Goal: Transaction & Acquisition: Purchase product/service

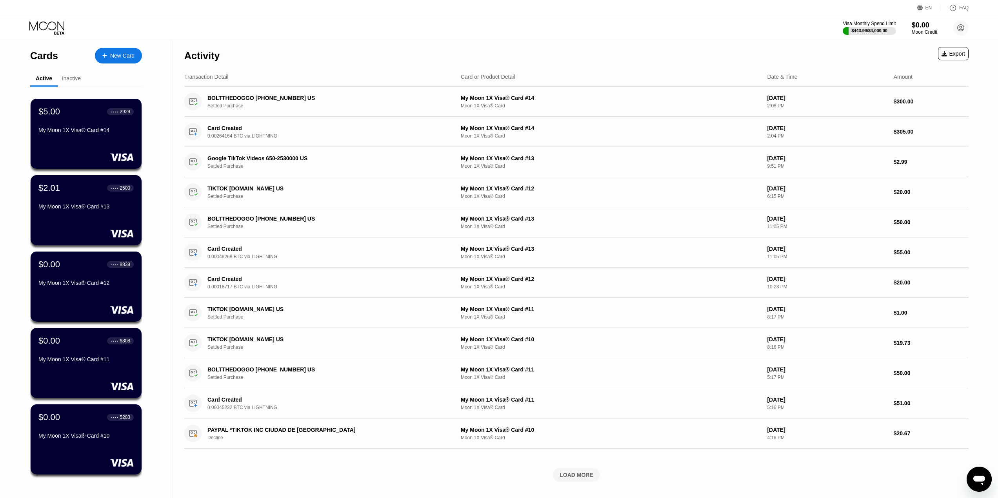
click at [130, 54] on div "New Card" at bounding box center [122, 56] width 24 height 7
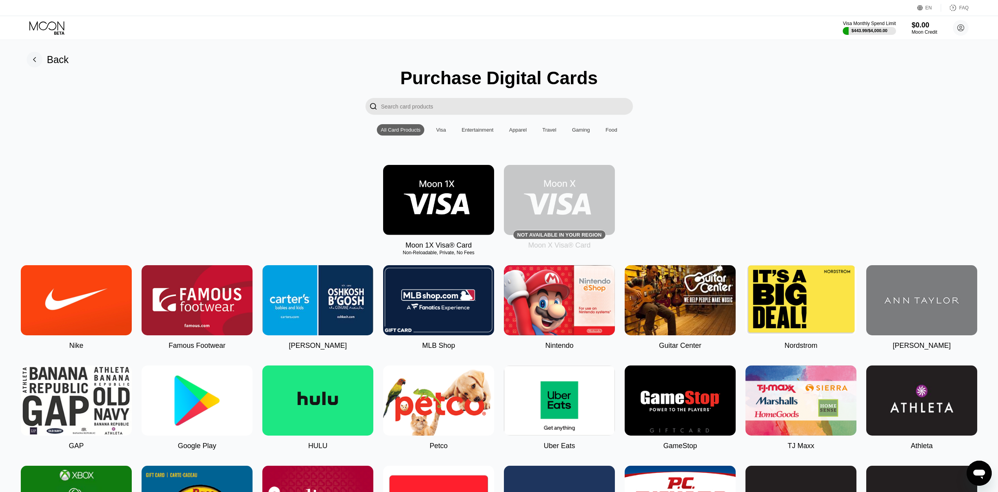
click at [448, 184] on img at bounding box center [438, 200] width 111 height 70
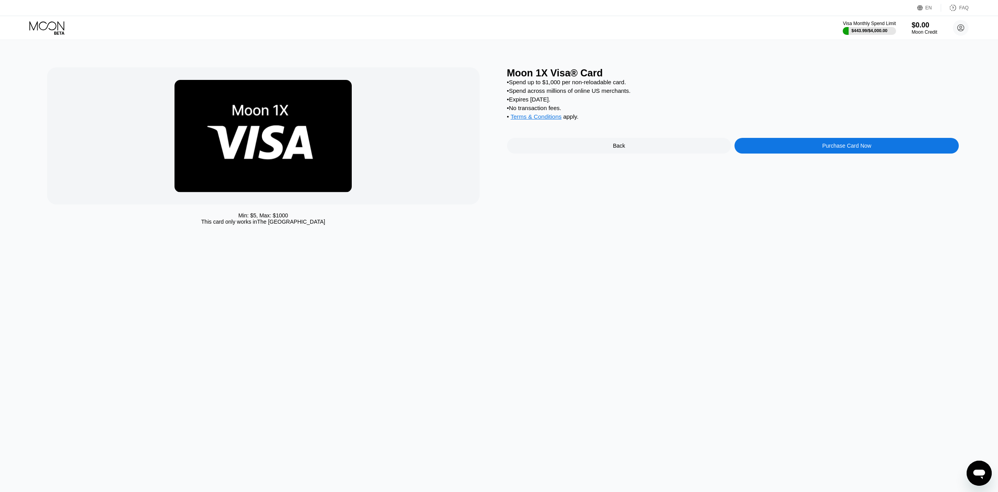
click at [791, 151] on div "Purchase Card Now" at bounding box center [846, 146] width 224 height 16
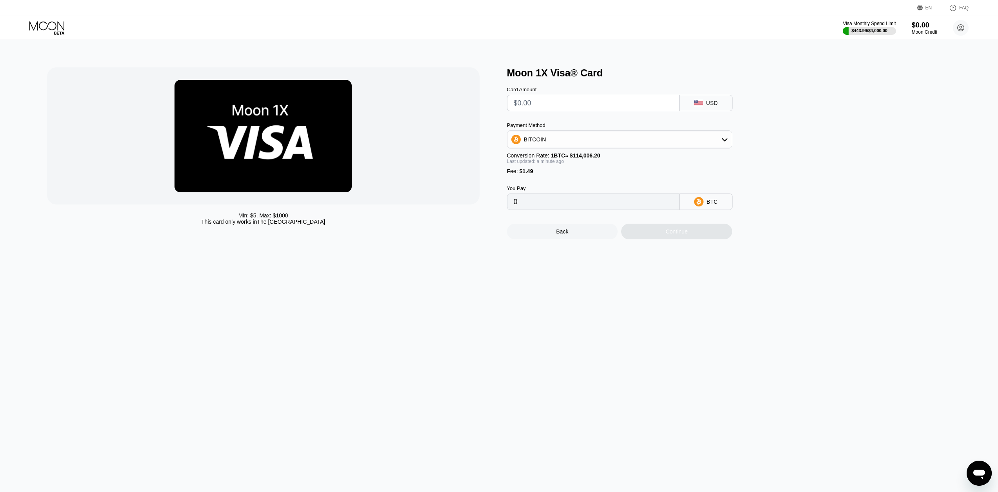
click at [541, 102] on input "text" at bounding box center [593, 103] width 159 height 16
click at [58, 28] on icon at bounding box center [46, 25] width 35 height 9
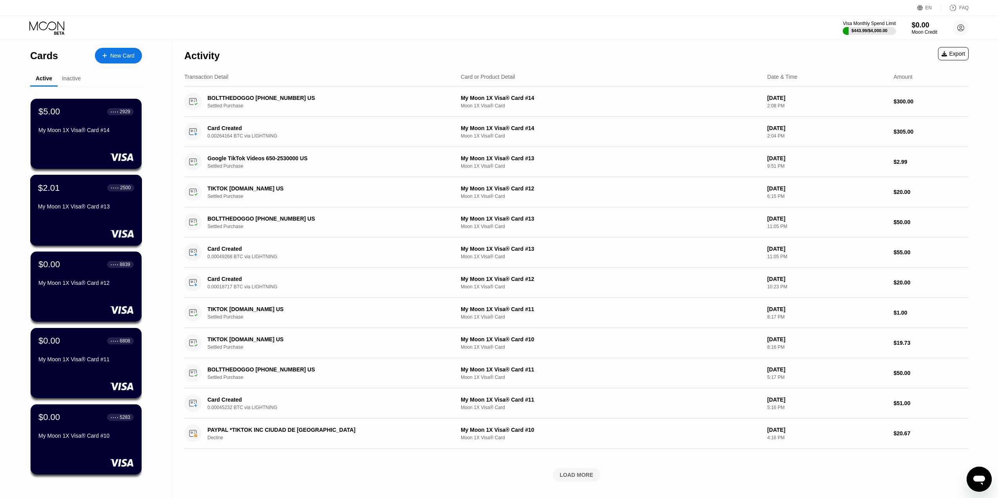
click at [85, 210] on div "My Moon 1X Visa® Card #13" at bounding box center [86, 206] width 96 height 6
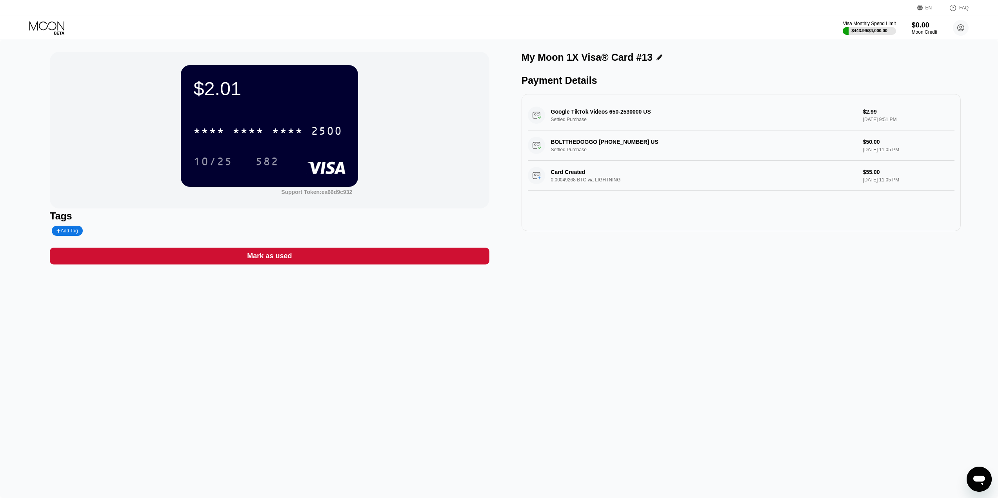
click at [36, 30] on icon at bounding box center [47, 28] width 36 height 14
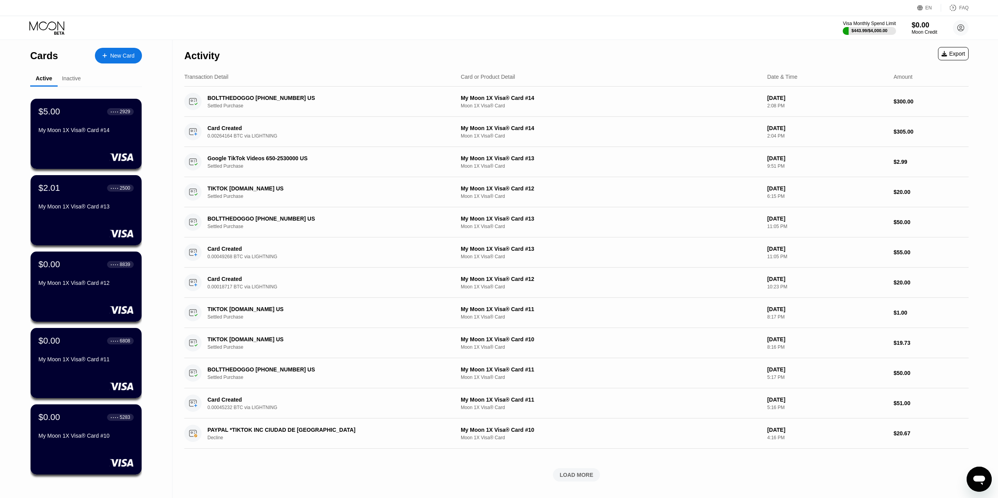
click at [77, 154] on div at bounding box center [85, 157] width 95 height 8
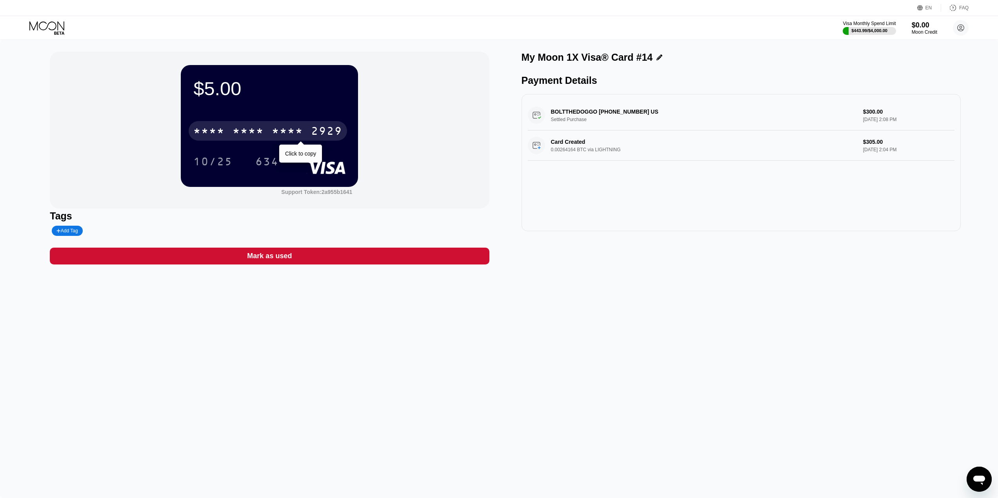
click at [217, 141] on div "* * * * * * * * * * * * 2929" at bounding box center [268, 131] width 158 height 20
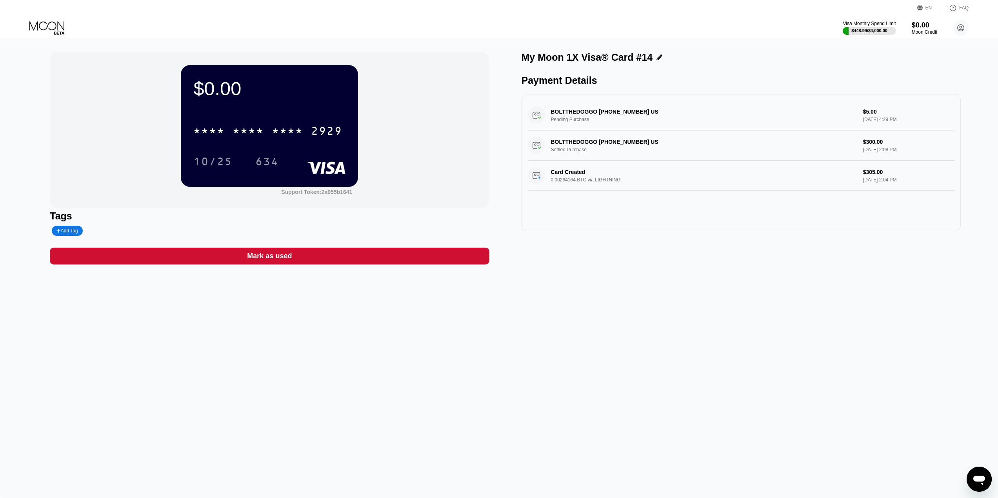
click at [56, 24] on icon at bounding box center [46, 25] width 35 height 9
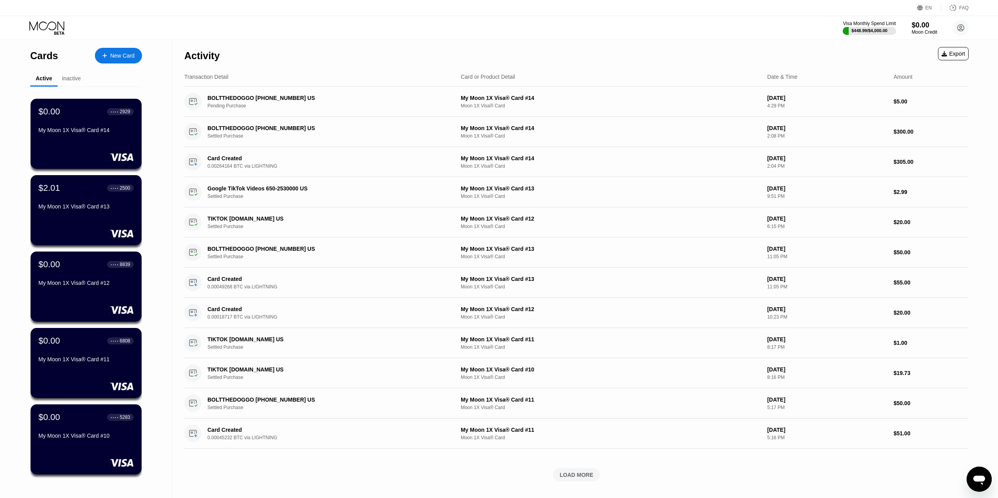
click at [130, 56] on div "New Card" at bounding box center [122, 56] width 24 height 7
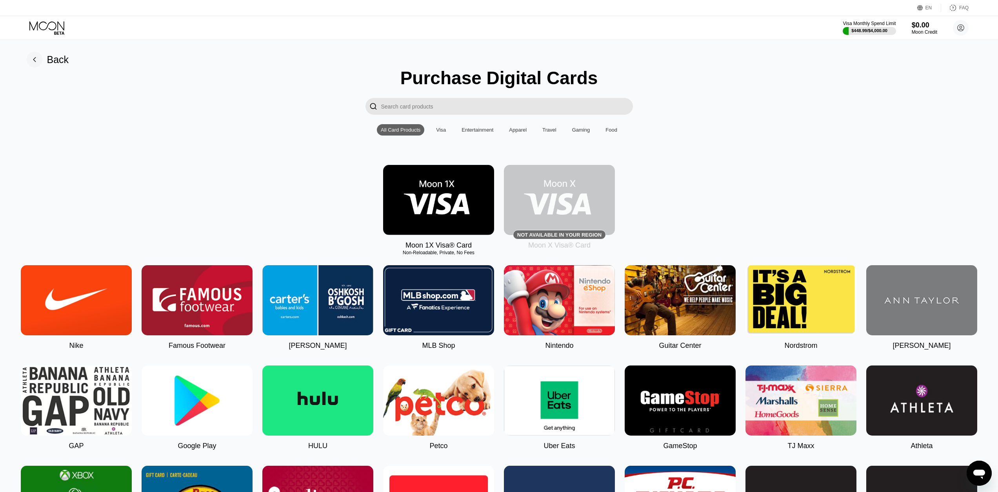
click at [478, 194] on img at bounding box center [438, 200] width 111 height 70
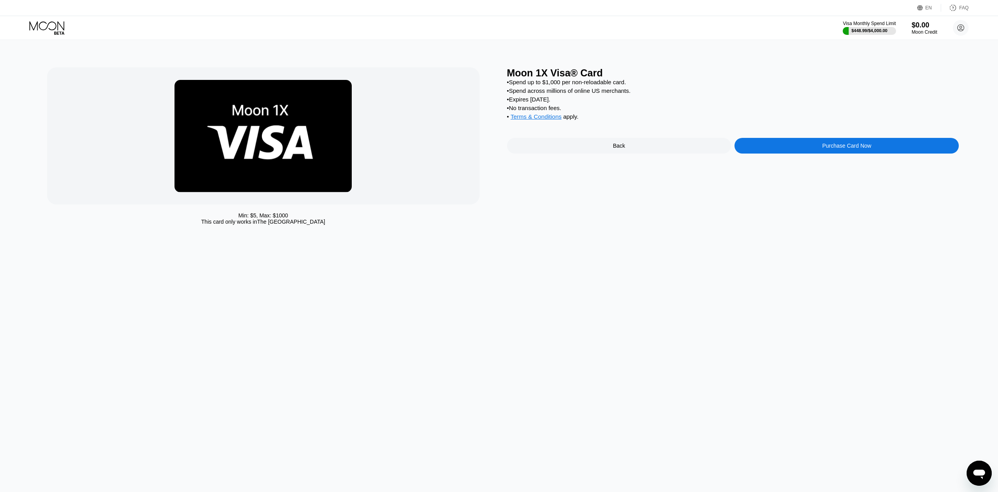
click at [823, 148] on div "Purchase Card Now" at bounding box center [846, 146] width 224 height 16
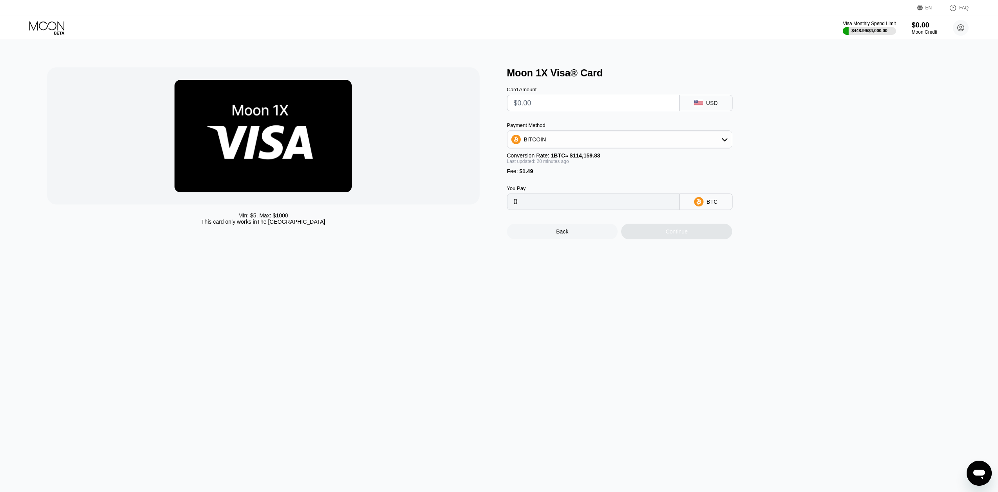
click at [554, 104] on input "text" at bounding box center [593, 103] width 159 height 16
type input "$5"
type input "0.00005687"
type input "$50"
type input "0.00045113"
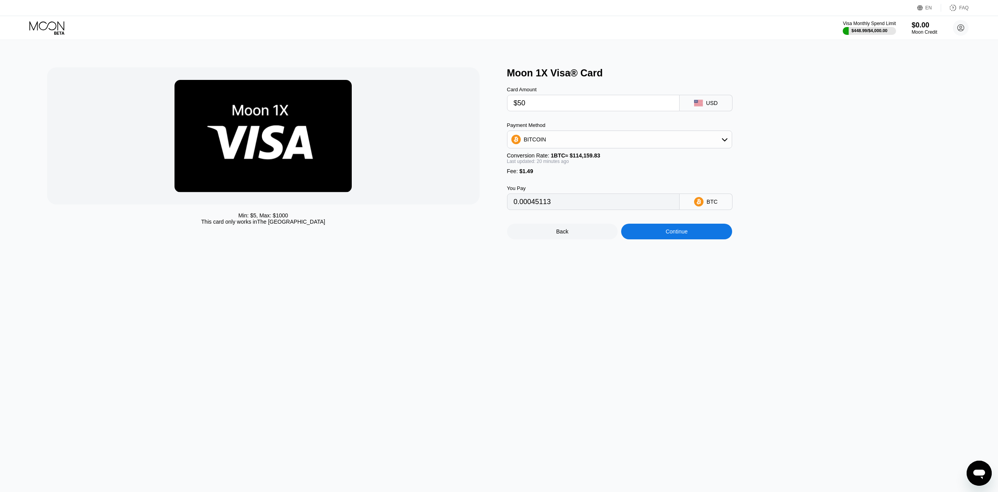
type input "$50"
click at [690, 240] on div "Continue" at bounding box center [676, 232] width 111 height 16
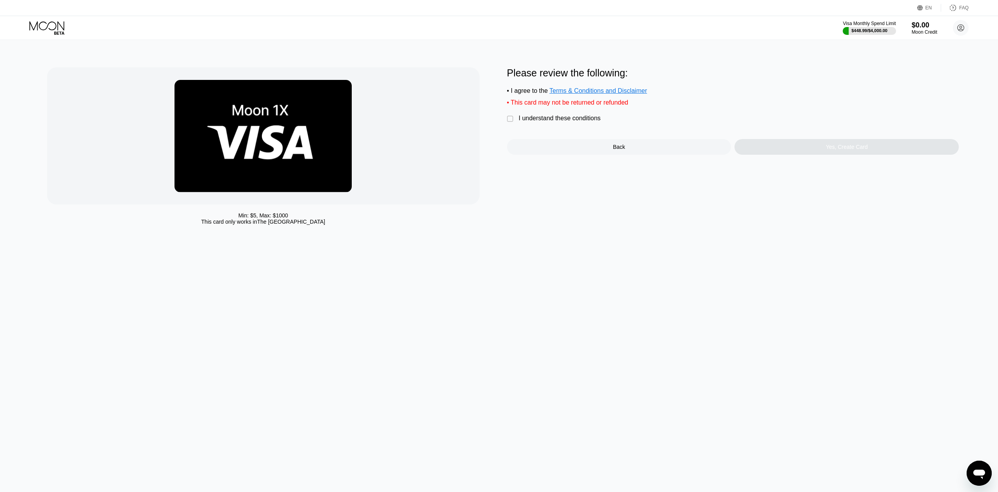
click at [581, 128] on div "Please review the following: • I agree to the Terms & Conditions and Disclaimer…" at bounding box center [733, 110] width 452 height 87
click at [579, 122] on div "I understand these conditions" at bounding box center [560, 118] width 82 height 7
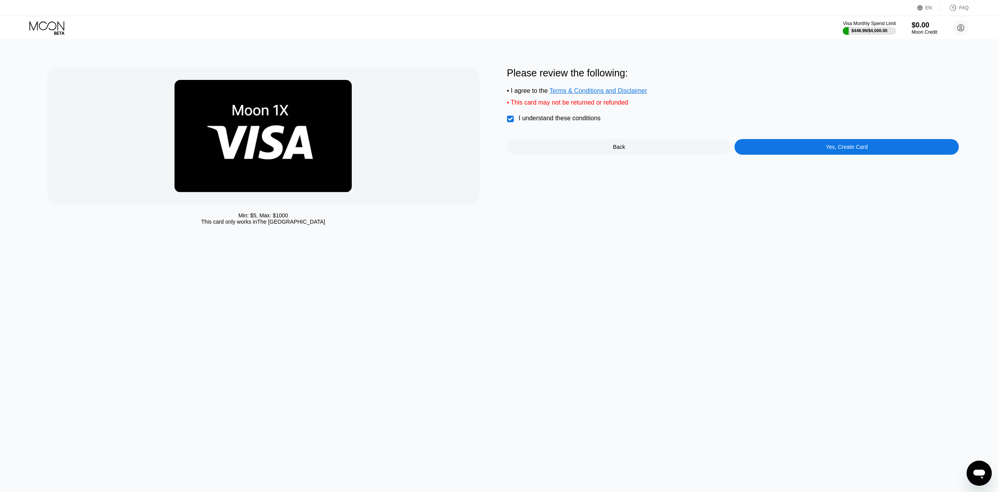
click at [812, 151] on div "Yes, Create Card" at bounding box center [846, 147] width 224 height 16
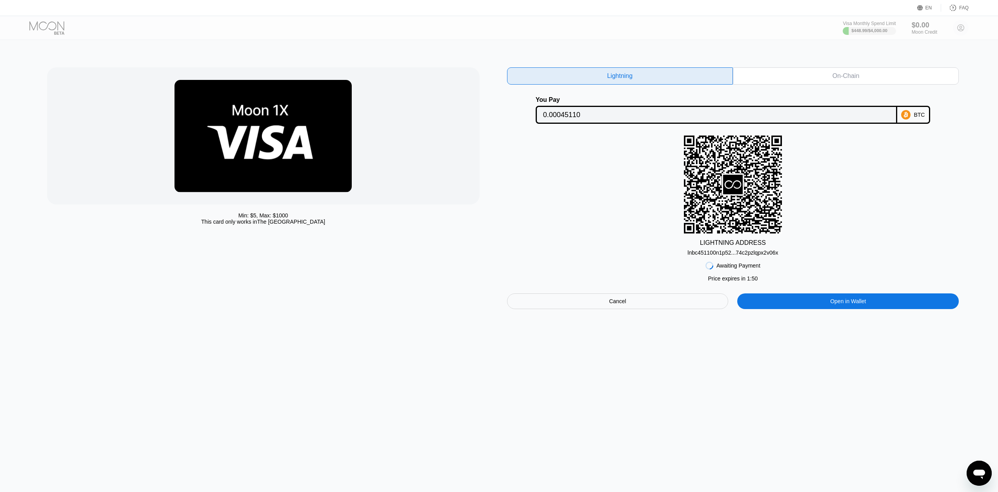
click at [792, 357] on div "Min: $ 5 , Max: $ 1000 This card only works in The United States Lightning On-C…" at bounding box center [499, 266] width 1004 height 452
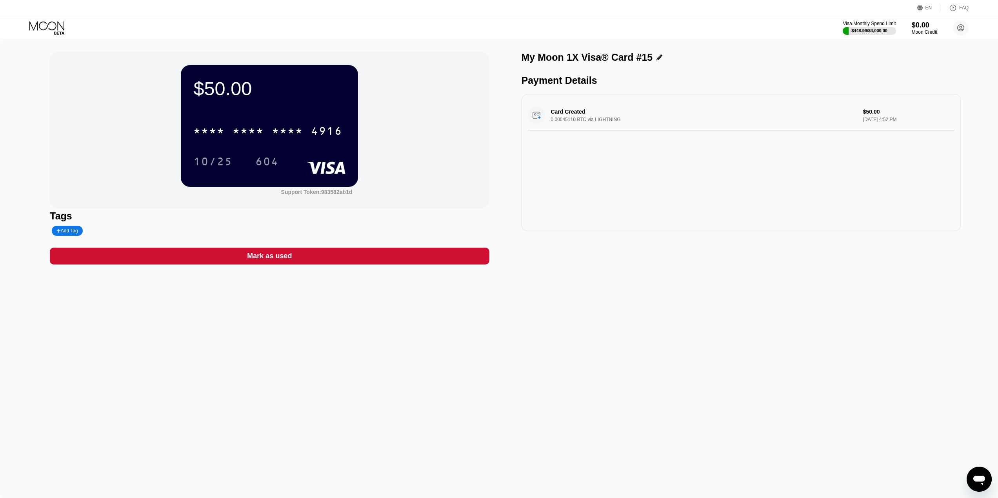
click at [268, 131] on div "* * * * * * * * * * * * 4916" at bounding box center [268, 131] width 158 height 20
click at [793, 339] on div "$50.00 4513 6500 2773 4916 10/25 604 Support Token: 983582ab1d Tags Add Tag Mar…" at bounding box center [499, 269] width 998 height 458
drag, startPoint x: 68, startPoint y: 28, endPoint x: 56, endPoint y: 24, distance: 12.7
click at [68, 28] on div at bounding box center [53, 28] width 48 height 14
click at [54, 24] on icon at bounding box center [47, 28] width 36 height 14
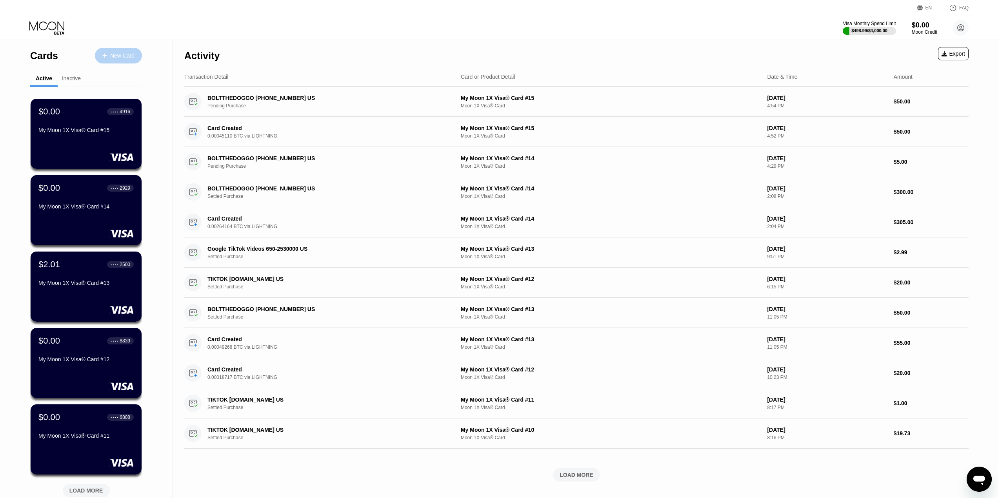
click at [107, 58] on div at bounding box center [108, 56] width 3 height 7
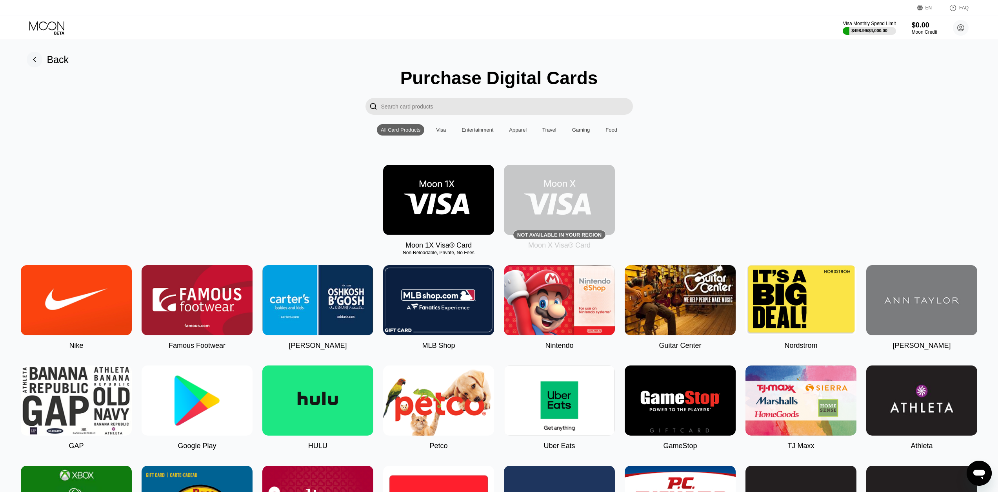
click at [472, 174] on img at bounding box center [438, 200] width 111 height 70
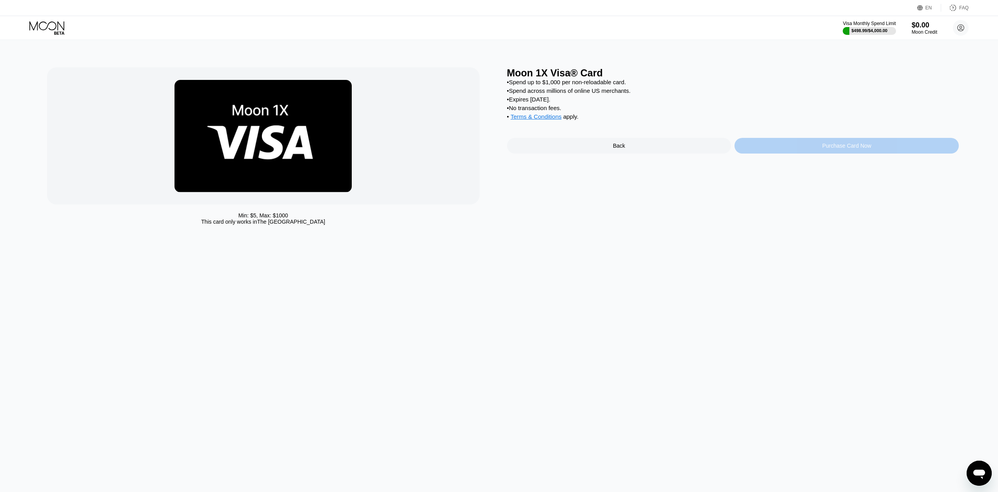
click at [796, 154] on div "Purchase Card Now" at bounding box center [846, 146] width 224 height 16
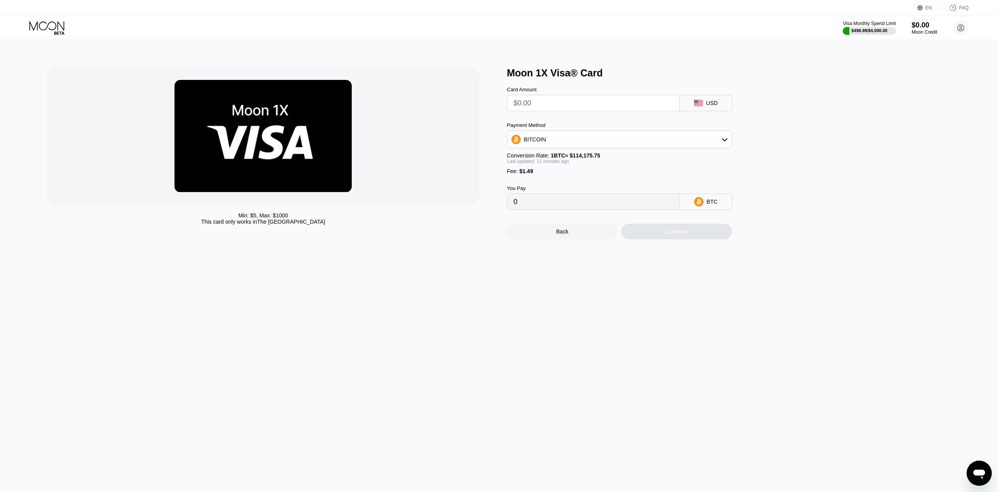
click at [590, 105] on input "text" at bounding box center [593, 103] width 159 height 16
type input "$5"
type input "0.00005685"
type input "$50"
type input "0.00045102"
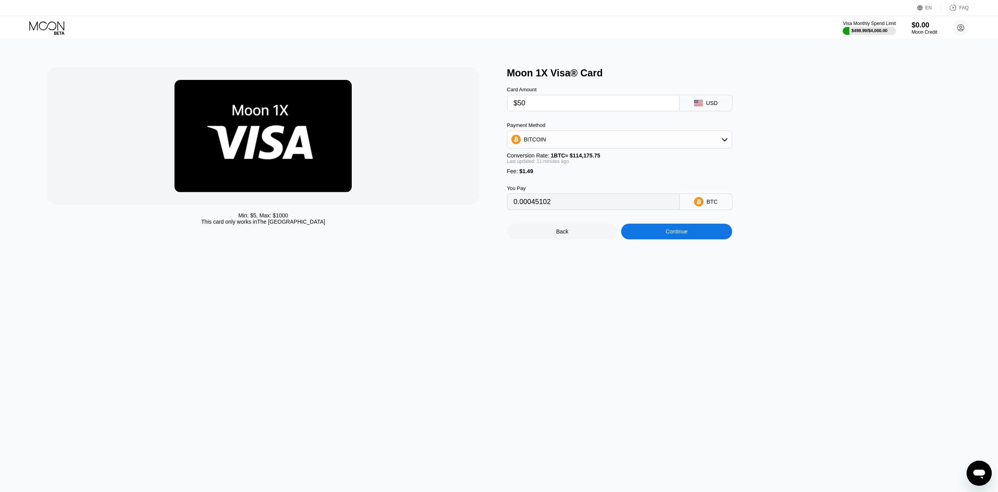
type input "$50"
click at [659, 240] on div "Continue" at bounding box center [676, 232] width 111 height 16
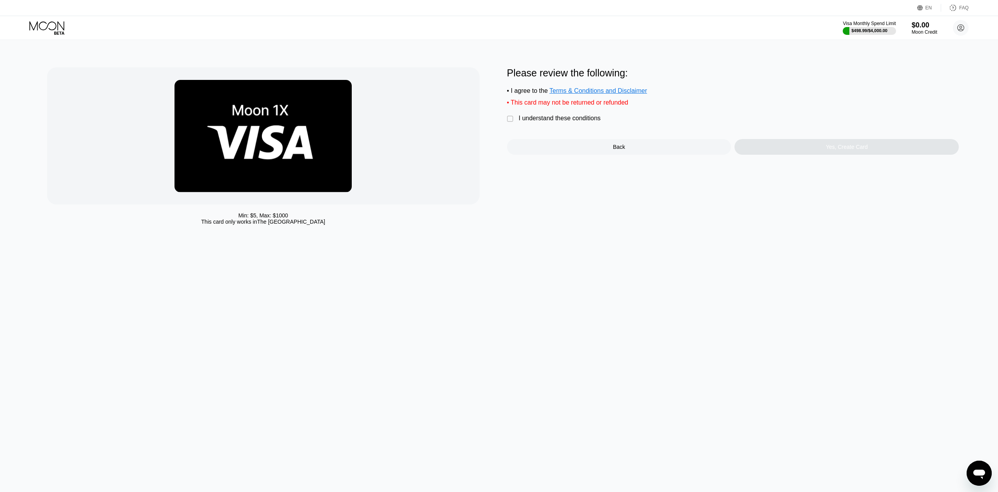
click at [580, 123] on div " I understand these conditions" at bounding box center [556, 119] width 98 height 8
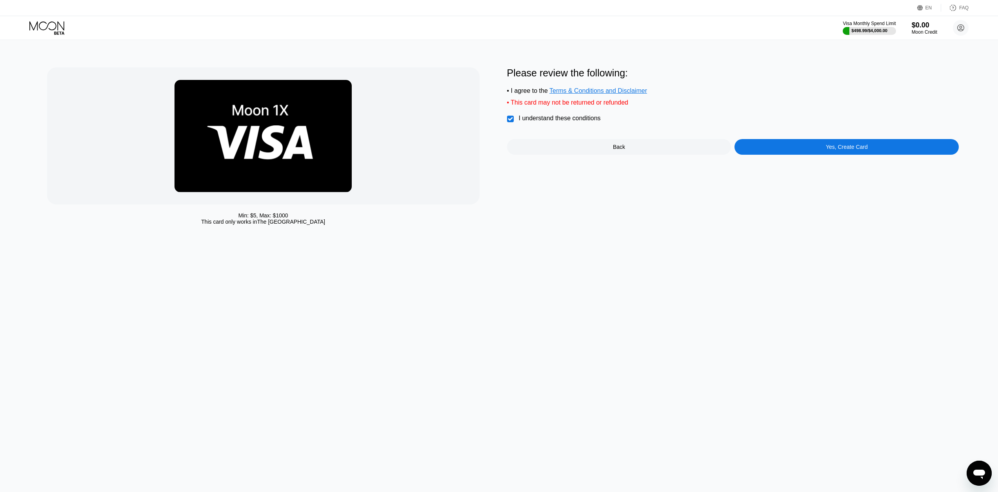
click at [800, 161] on div "Please review the following: • I agree to the Terms & Conditions and Disclaimer…" at bounding box center [733, 148] width 452 height 162
click at [813, 152] on div "Yes, Create Card" at bounding box center [846, 147] width 224 height 16
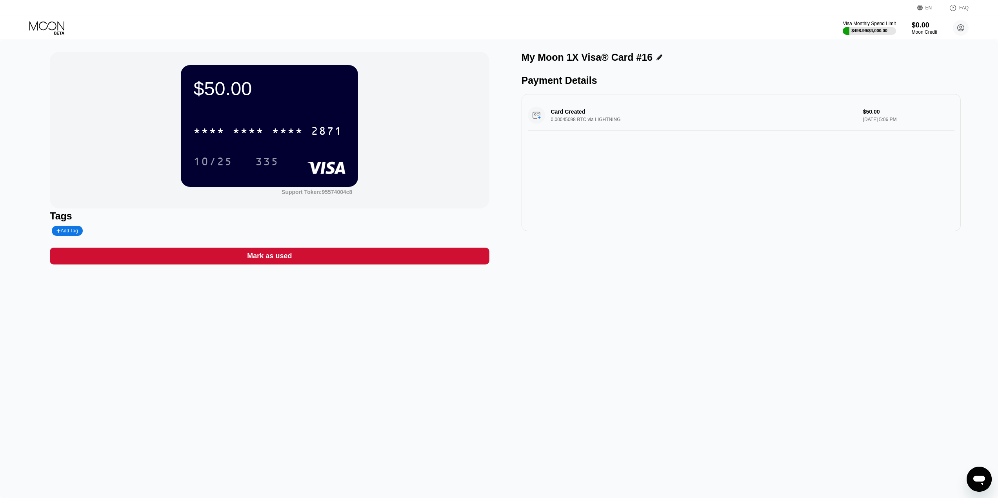
click at [246, 118] on div "$50.00 * * * * * * * * * * * * 2871 10/25 335" at bounding box center [269, 126] width 177 height 122
click at [251, 125] on div "* * * * * * * * * * * * 2871" at bounding box center [268, 131] width 158 height 20
click at [54, 24] on icon at bounding box center [47, 28] width 36 height 14
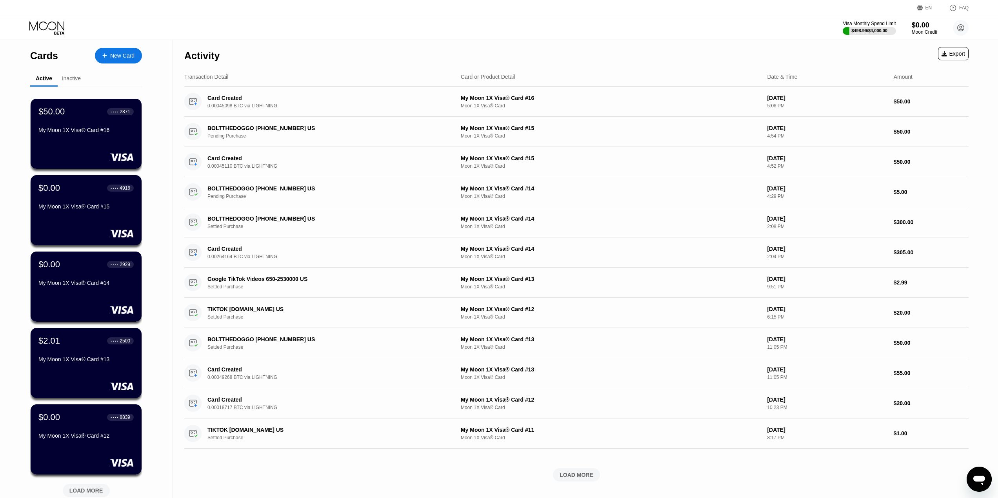
click at [105, 53] on div "New Card" at bounding box center [118, 56] width 47 height 16
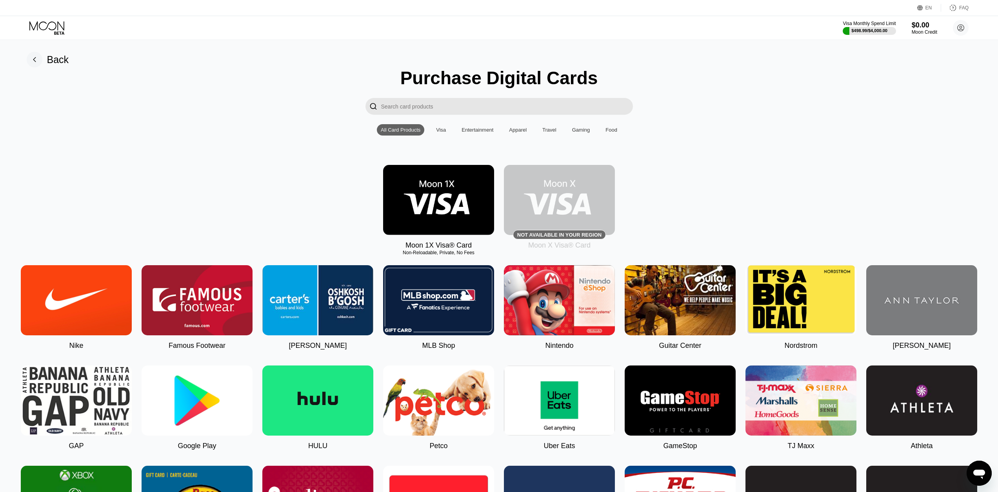
click at [438, 201] on img at bounding box center [438, 200] width 111 height 70
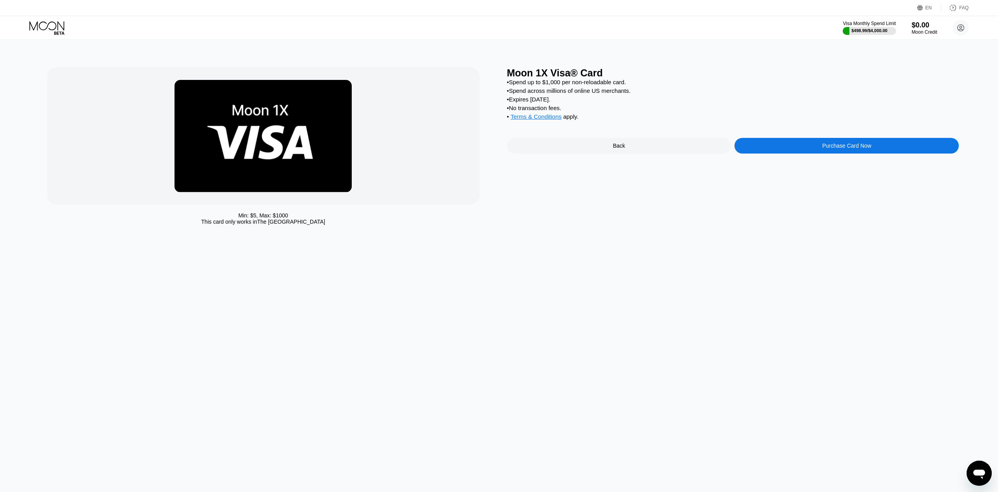
click at [825, 149] on div "Purchase Card Now" at bounding box center [846, 146] width 49 height 6
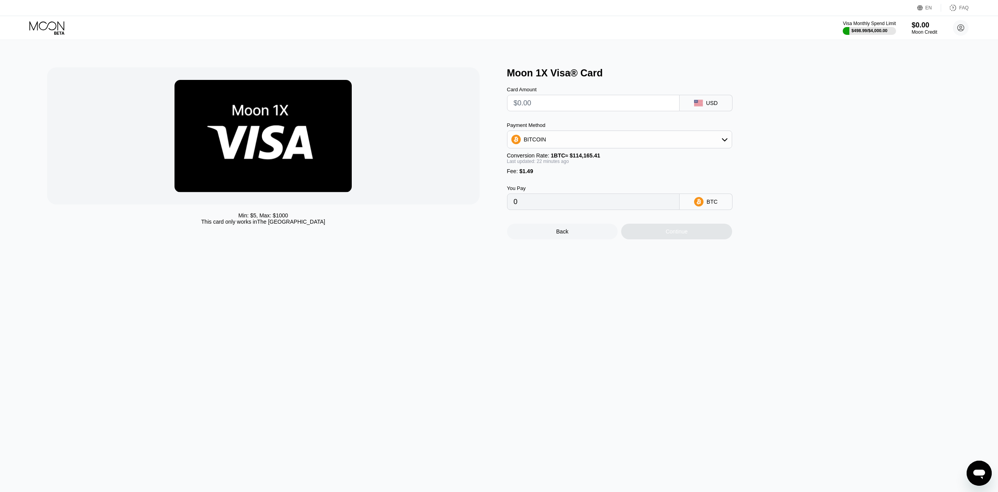
click at [550, 105] on input "text" at bounding box center [593, 103] width 159 height 16
type input "$5"
type input "0.00005693"
type input "$50"
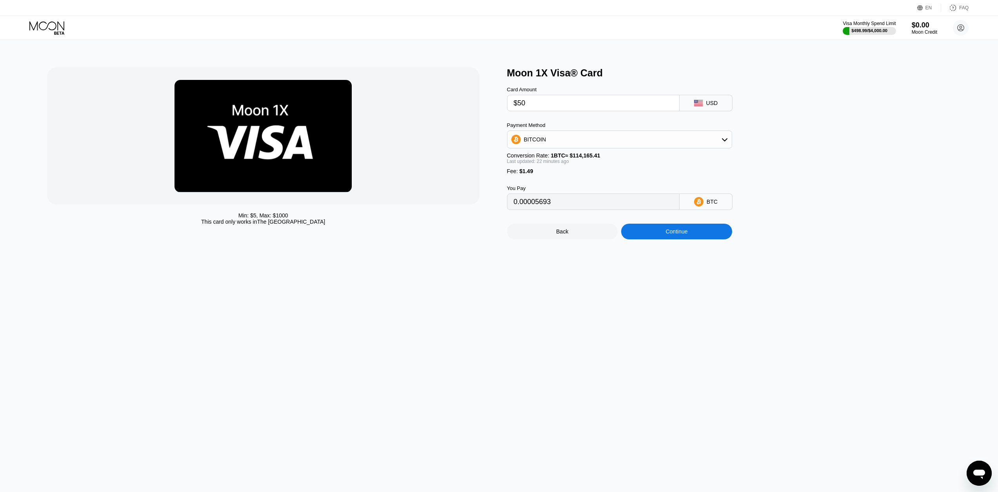
type input "0.00045162"
type input "$50"
click at [673, 240] on div "Continue" at bounding box center [676, 232] width 111 height 16
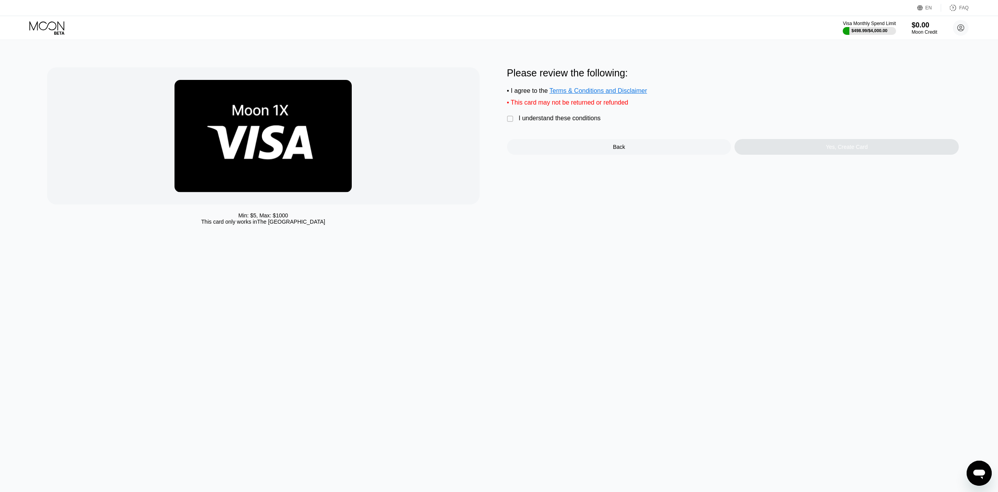
click at [560, 121] on div "I understand these conditions" at bounding box center [560, 118] width 82 height 7
click at [810, 154] on div "Yes, Create Card" at bounding box center [846, 147] width 224 height 16
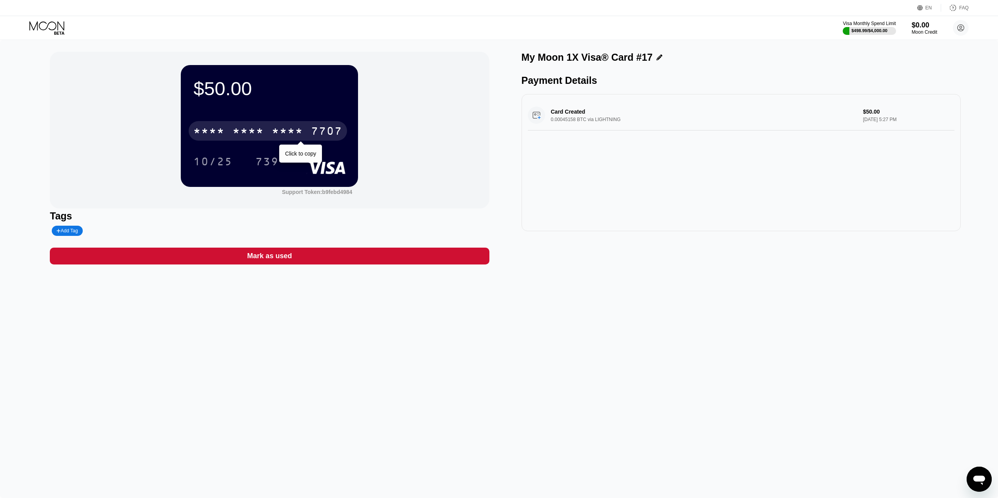
click at [305, 136] on div "* * * * * * * * * * * * 7707" at bounding box center [268, 131] width 158 height 20
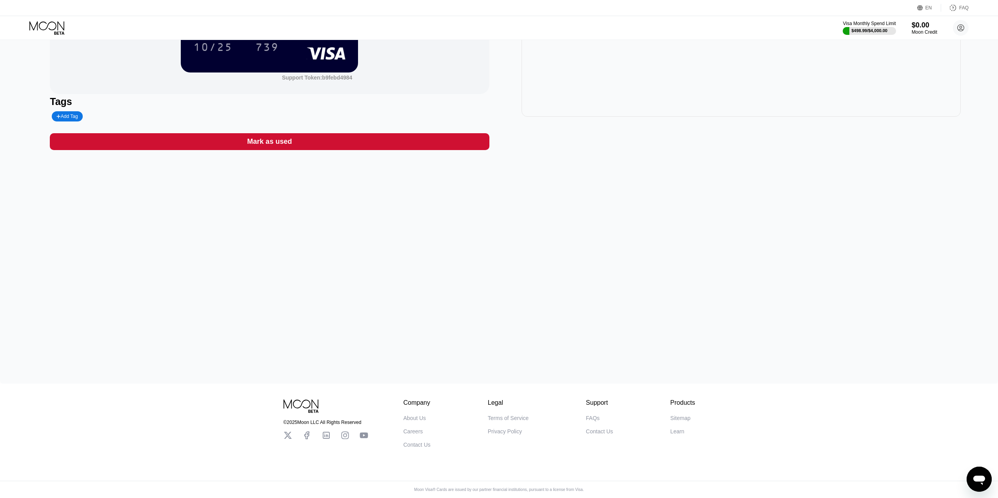
click at [908, 390] on div "© 2025 Moon LLC All Rights Reserved Company About Us Careers Contact Us Legal T…" at bounding box center [499, 441] width 998 height 114
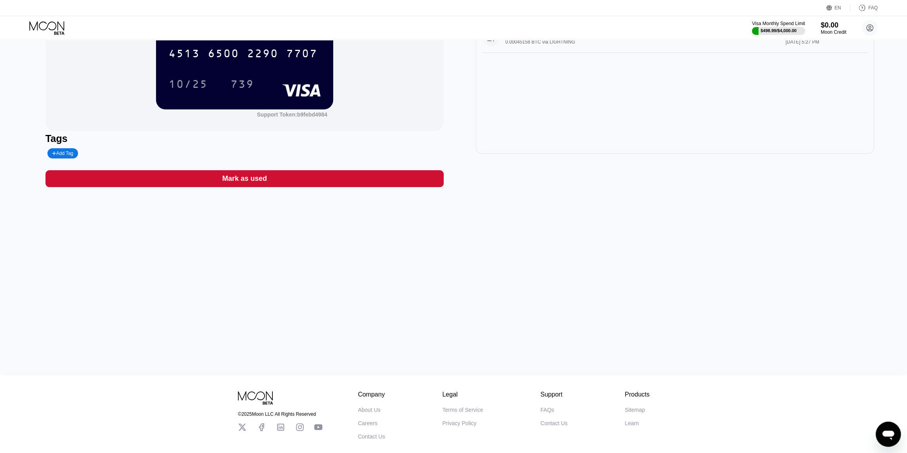
scroll to position [74, 0]
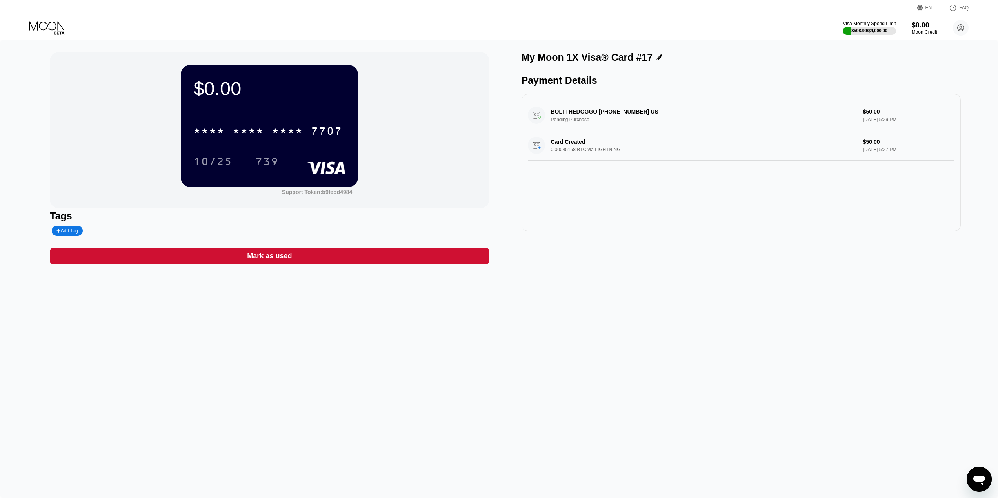
click at [825, 227] on div "BOLTTHEDOGGO [PHONE_NUMBER] US Pending Purchase $50.00 [DATE] 5:29 PM Card Crea…" at bounding box center [740, 162] width 439 height 137
click at [49, 24] on icon at bounding box center [47, 28] width 36 height 14
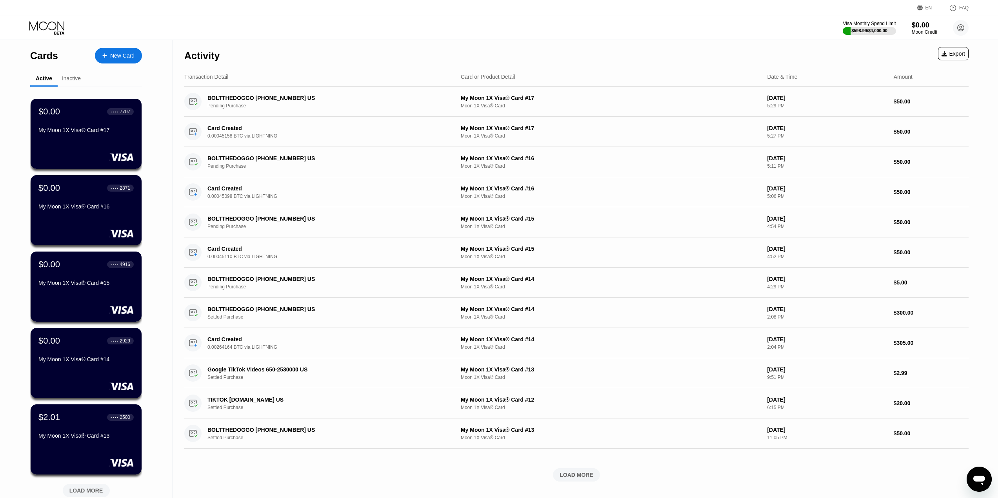
click at [123, 53] on div "New Card" at bounding box center [122, 56] width 24 height 7
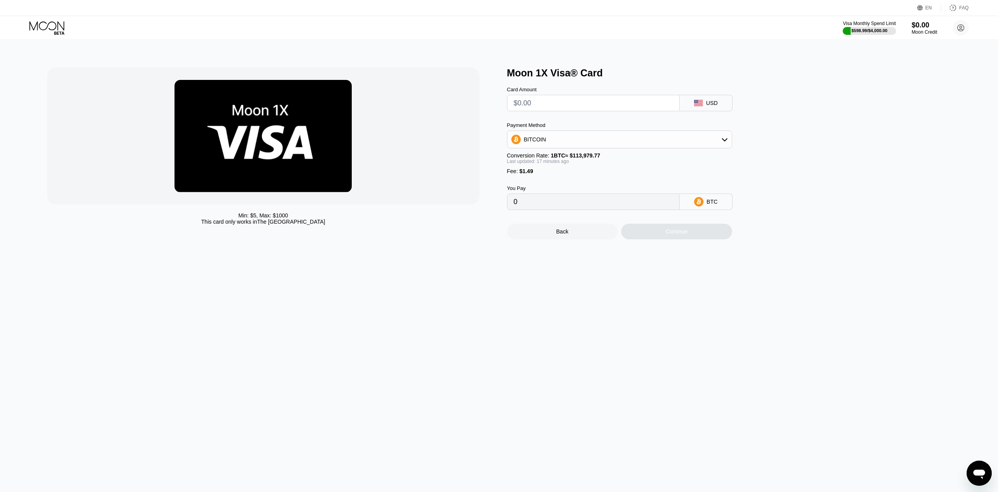
click at [591, 104] on input "text" at bounding box center [593, 103] width 159 height 16
type input "$5"
type input "0.00005689"
type input "$54"
type input "0.00048640"
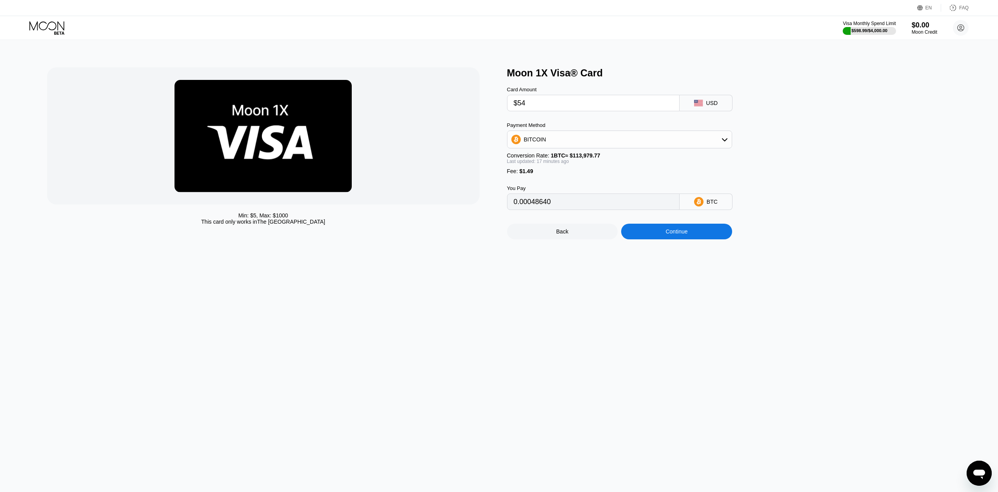
type input "$543"
type input "0.00477272"
type input "$5432"
type input "0.04762713"
type input "$543"
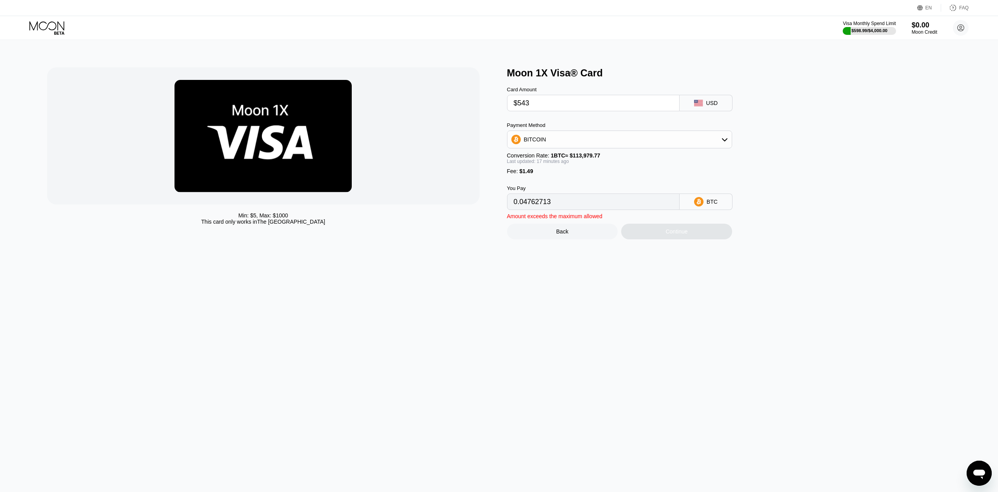
type input "0.00477272"
type input "$54"
type input "0.00048640"
type input "$5"
type input "0.00005689"
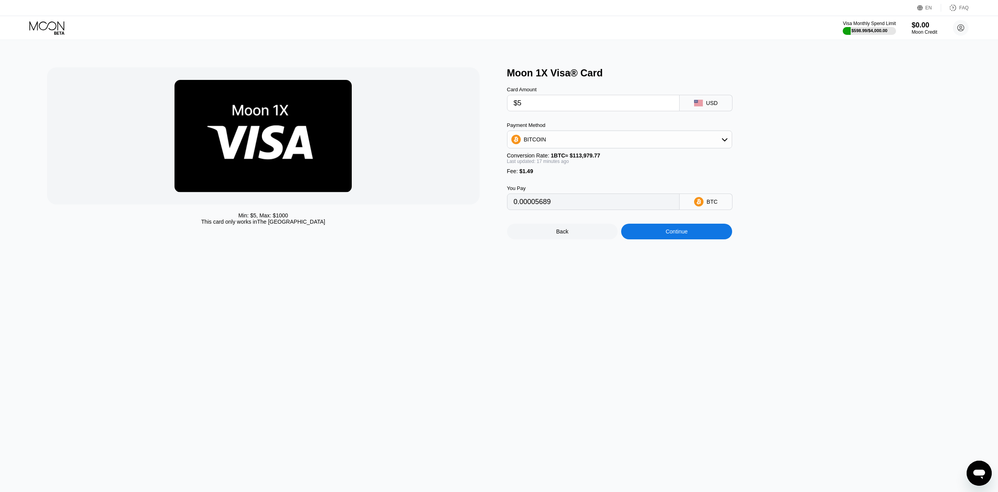
type input "$53"
type input "0.00047764"
type input "$532"
type input "0.00467630"
type input "$5321"
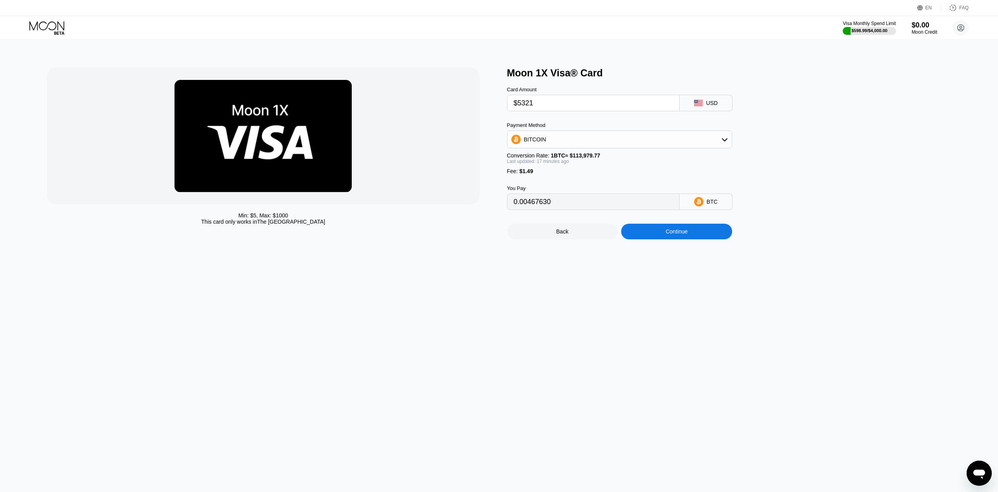
type input "0.04665417"
type input "$532"
type input "0.00467630"
type input "$53"
type input "0.00047764"
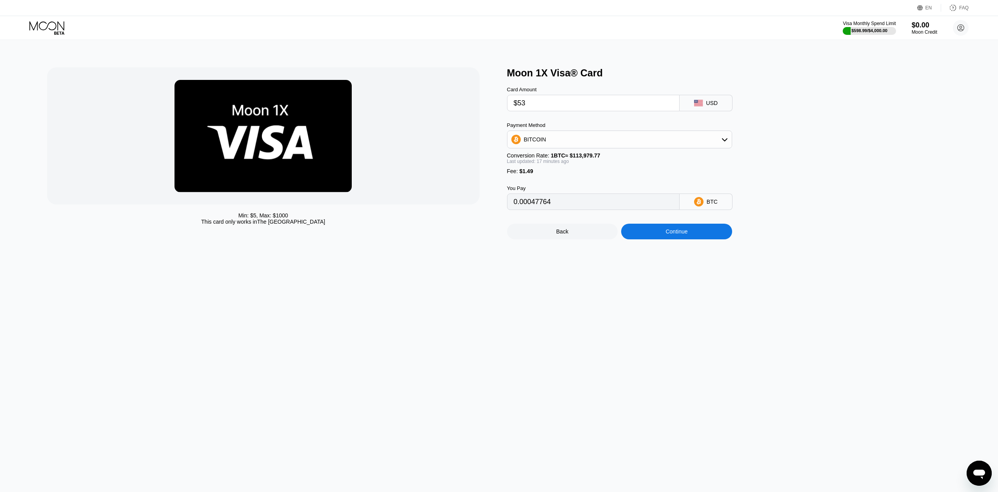
type input "$5"
type input "0.00005689"
type input "0"
type input "$5"
type input "0.00005689"
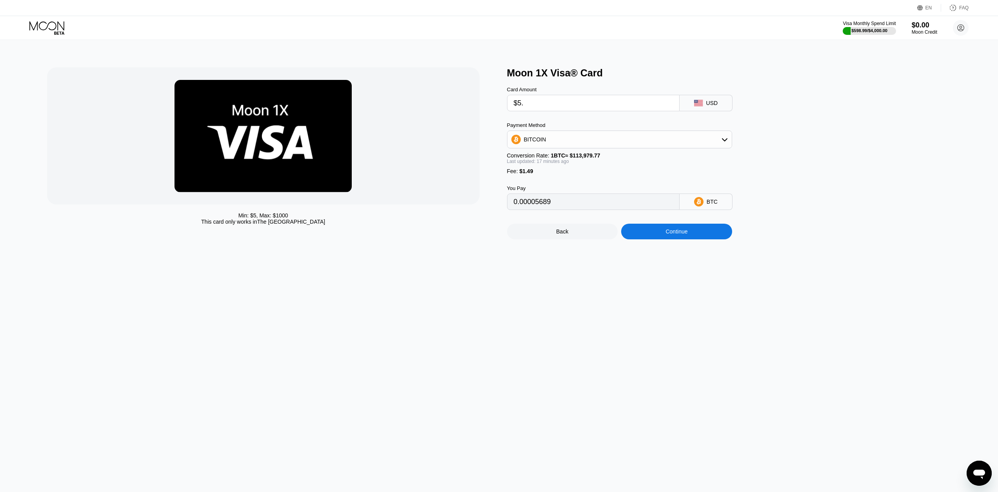
type input "$5.4"
type input "0.00006040"
type input "$5.43"
type input "0.00006066"
type input "$5.4"
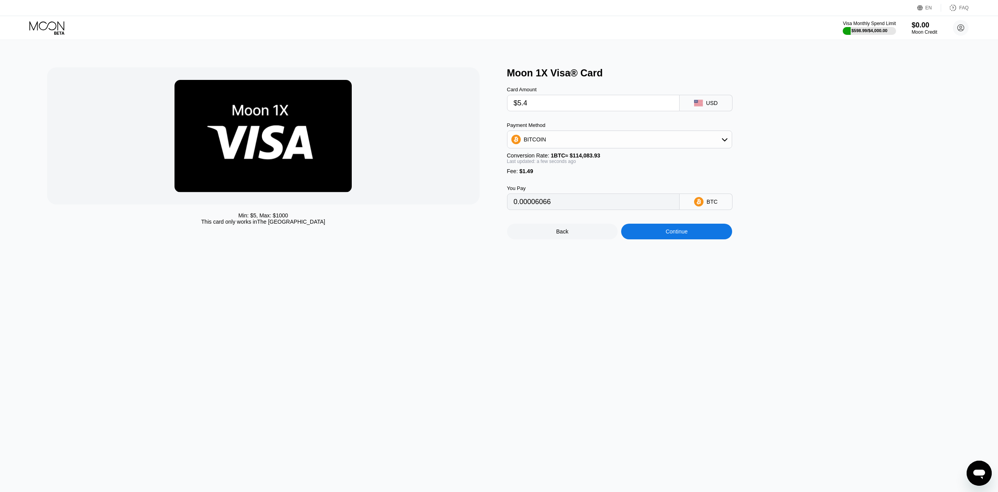
type input "0.00006040"
type input "$5."
type input "0.00005689"
type input "$50"
type input "0.00045134"
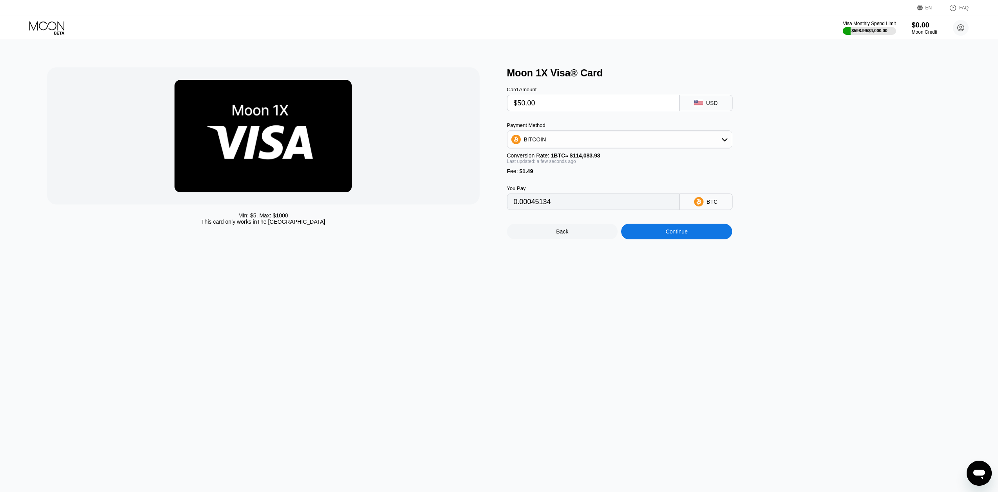
type input "$5.00"
type input "0.00005689"
type input "$54.00"
type input "0.00048640"
type input "$54.30"
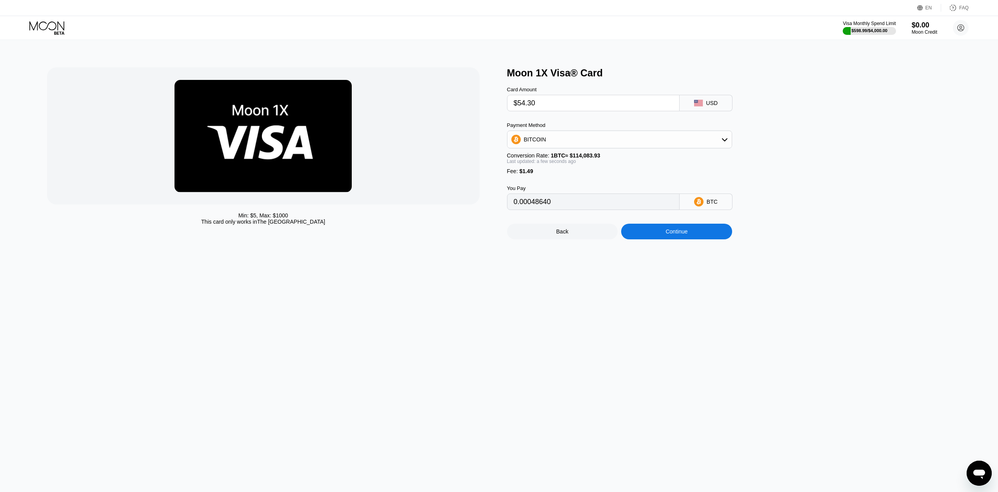
type input "0.00048903"
type input "$54.32"
type input "0.00048921"
type input "$54.3"
type input "0.00048903"
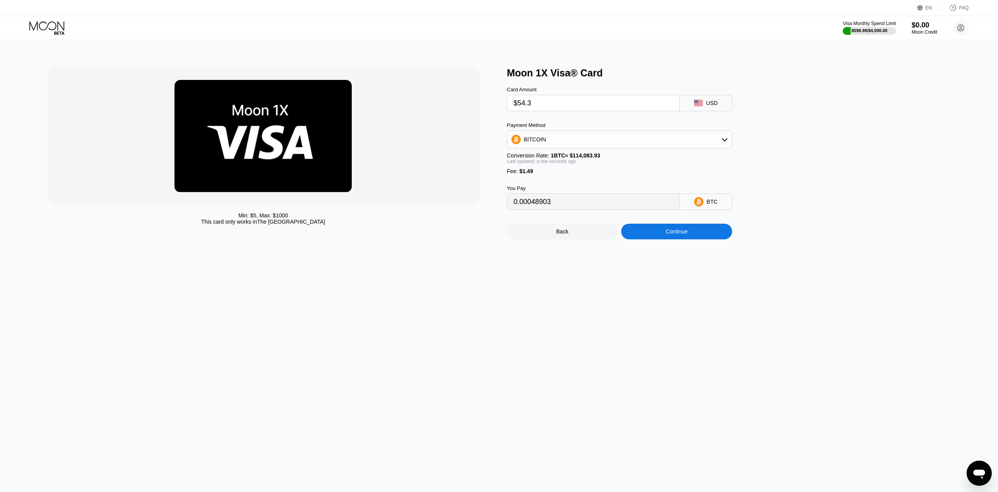
type input "$54."
type input "0.00048640"
type input "$5"
type input "0.00005689"
type input "$50"
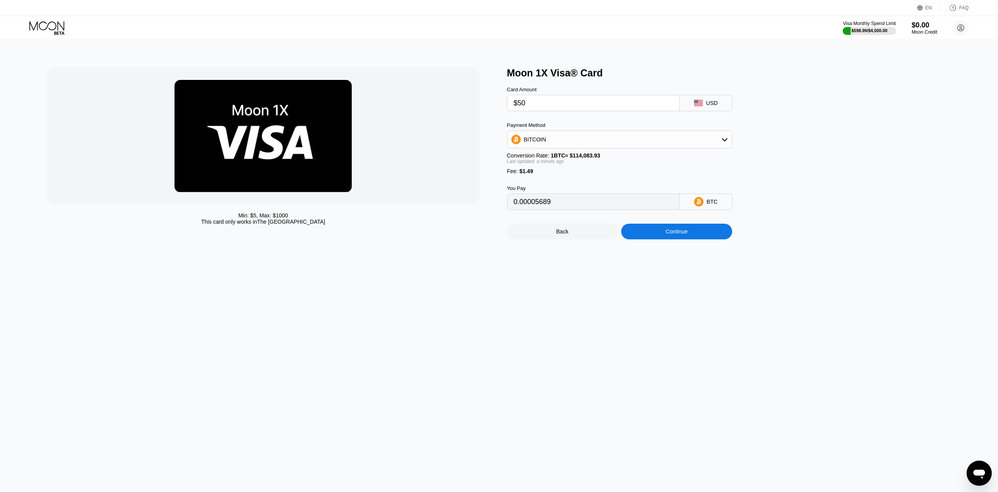
type input "0.00045134"
type input "$50.6"
type input "0.00045660"
type input "$50.69"
type input "0.00045739"
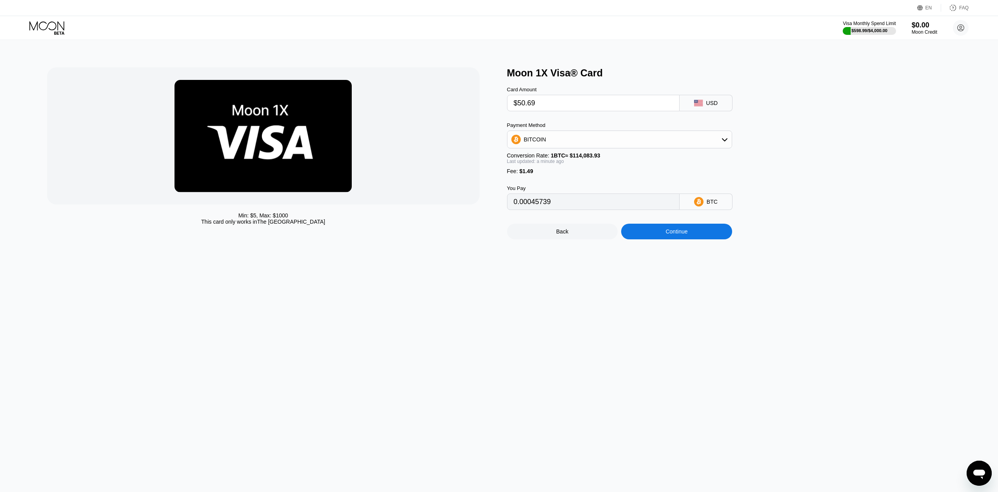
type input "$50.69"
click at [722, 103] on div "USD" at bounding box center [705, 103] width 53 height 16
click at [698, 233] on div "Continue" at bounding box center [676, 232] width 111 height 16
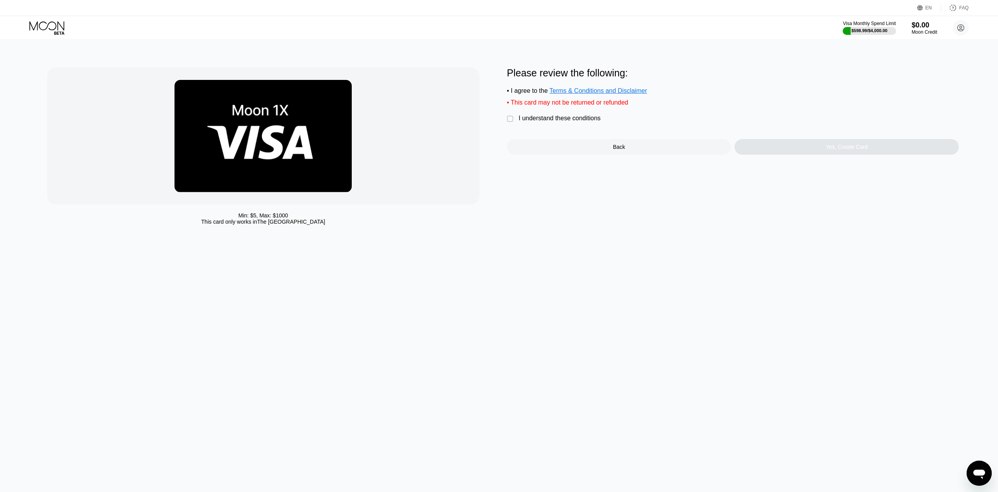
click at [557, 117] on div "Please review the following: • I agree to the Terms & Conditions and Disclaimer…" at bounding box center [733, 110] width 452 height 87
click at [566, 122] on div "I understand these conditions" at bounding box center [560, 118] width 82 height 7
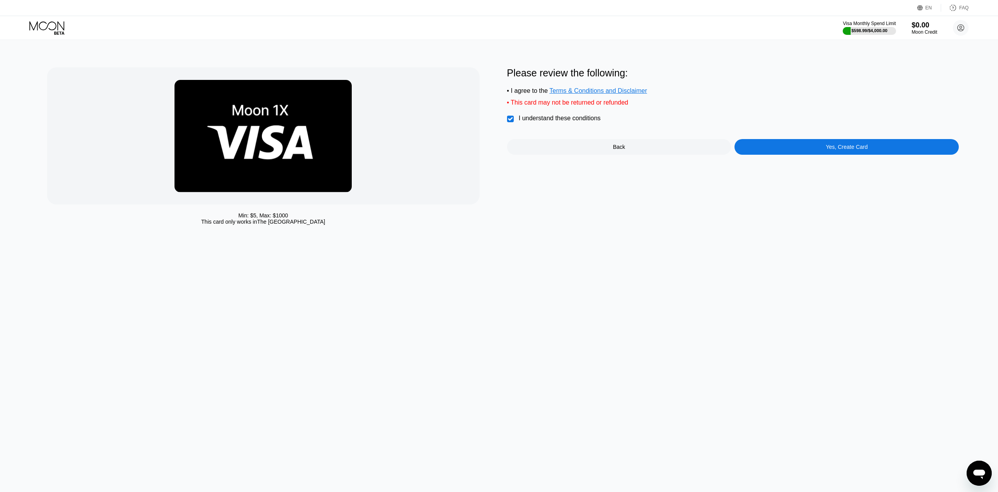
click at [892, 154] on div "Yes, Create Card" at bounding box center [846, 147] width 224 height 16
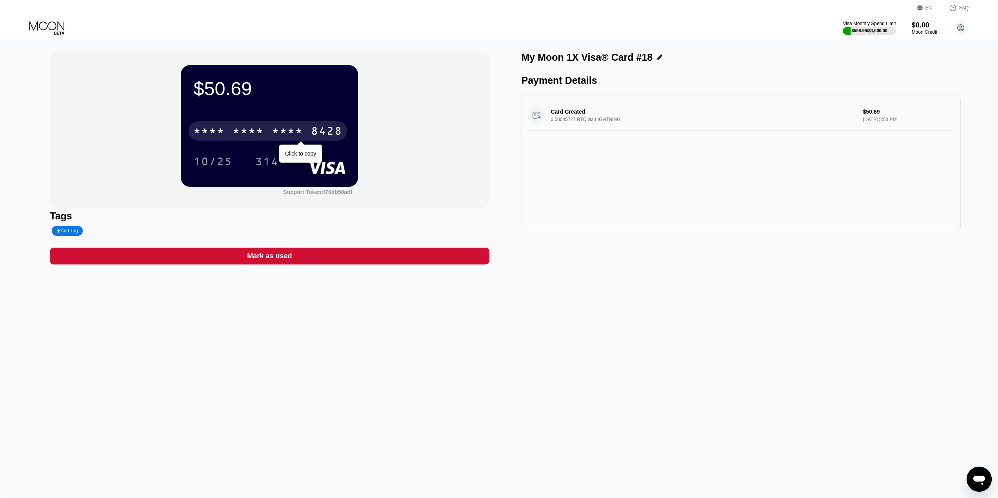
click at [273, 135] on div "* * * *" at bounding box center [287, 132] width 31 height 13
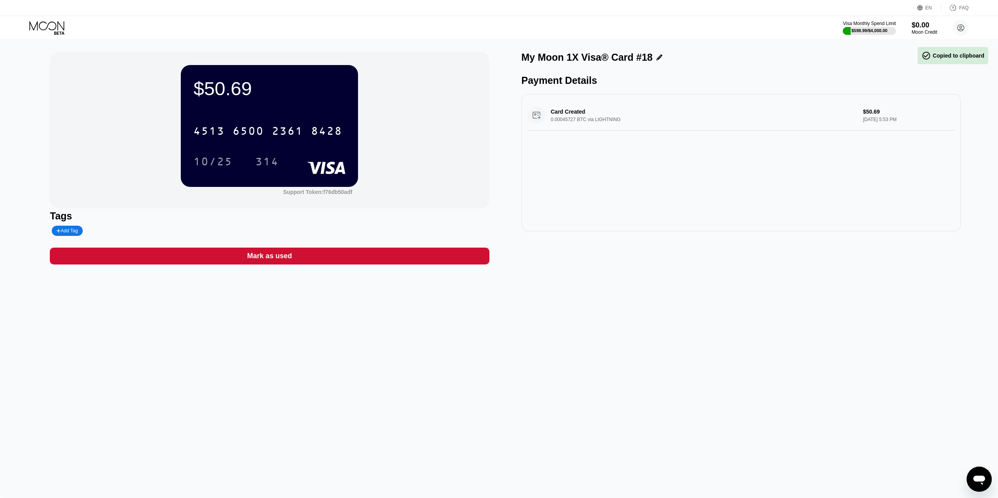
click at [729, 306] on div "$50.69 4513 6500 2361 8428 10/25 314 Support Token: f76db50adf Tags Add Tag Mar…" at bounding box center [499, 269] width 998 height 458
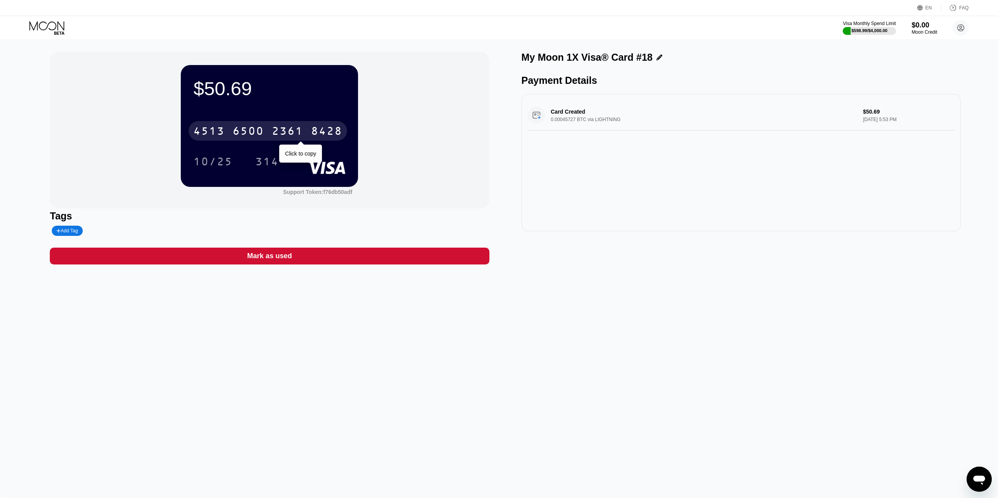
click at [245, 136] on div "6500" at bounding box center [248, 132] width 31 height 13
click at [254, 134] on div "* * * *" at bounding box center [248, 132] width 31 height 13
